Goal: Information Seeking & Learning: Learn about a topic

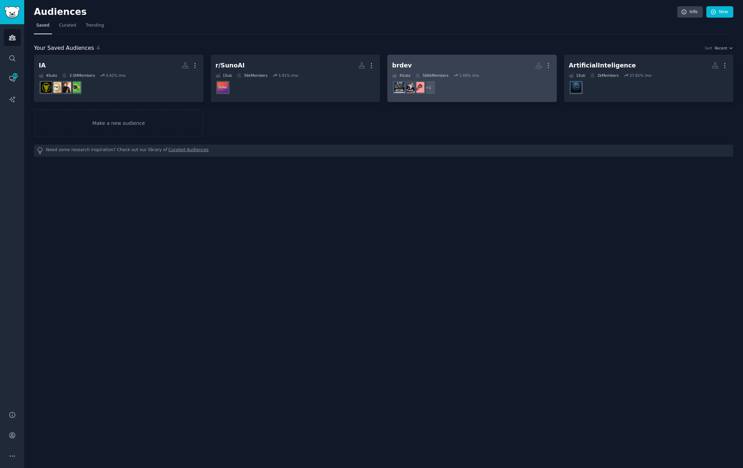
click at [407, 66] on div "brdev" at bounding box center [402, 65] width 20 height 9
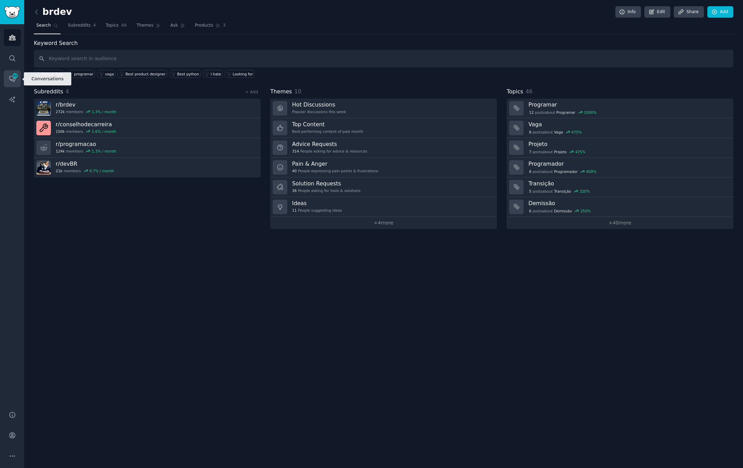
click at [18, 79] on link "Conversations 48" at bounding box center [12, 78] width 17 height 17
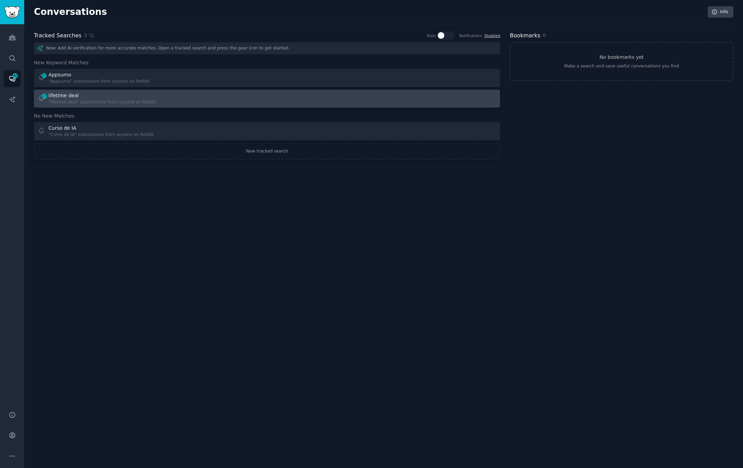
click at [92, 101] on div ""lifetime deal" submissions from anyone on Reddit" at bounding box center [102, 102] width 108 height 6
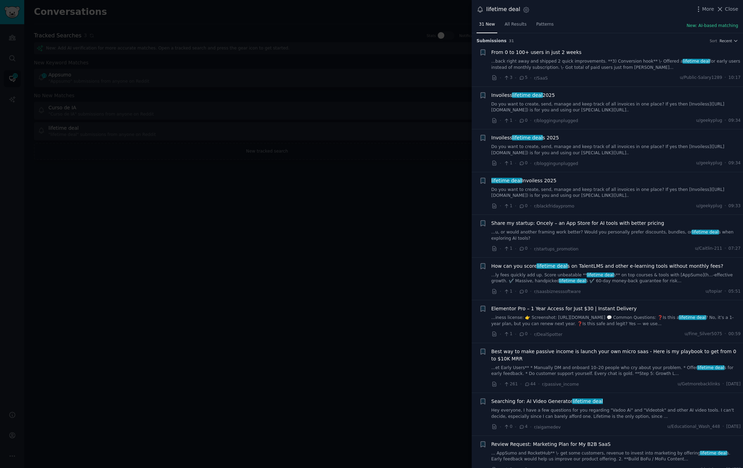
click at [566, 443] on span "Review Request: Marketing Plan for My B2B SaaS" at bounding box center [550, 444] width 119 height 7
click at [552, 55] on span "From 0 to 100+ users in just 2 weeks" at bounding box center [536, 52] width 90 height 7
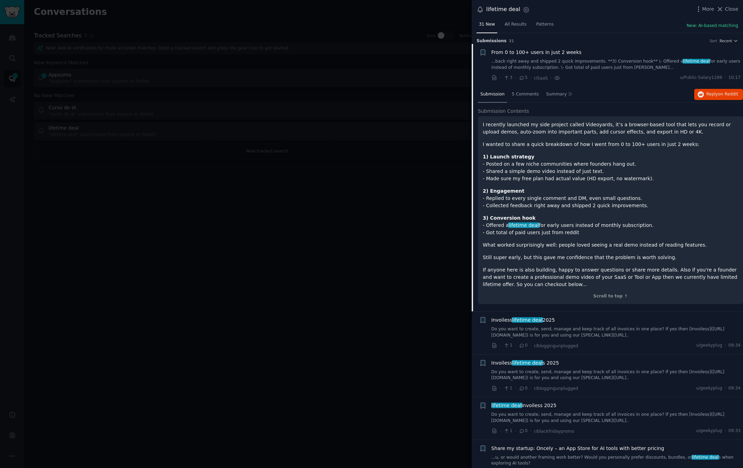
scroll to position [11, 0]
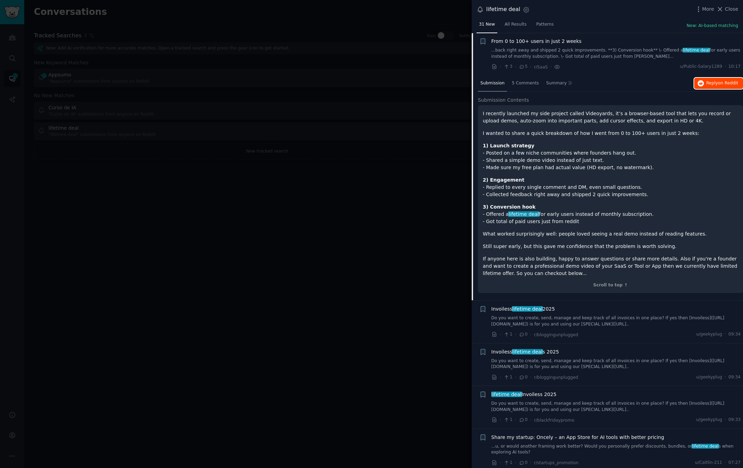
click at [701, 82] on icon "button" at bounding box center [701, 83] width 6 height 6
click at [366, 106] on div at bounding box center [371, 234] width 743 height 468
